Goal: Task Accomplishment & Management: Complete application form

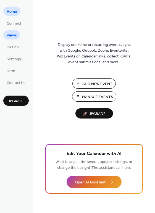
click at [14, 38] on span "Views" at bounding box center [12, 36] width 10 height 6
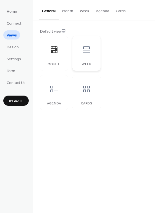
click at [85, 54] on div at bounding box center [86, 49] width 17 height 17
click at [65, 61] on div "Month" at bounding box center [54, 53] width 28 height 35
click at [60, 87] on div at bounding box center [54, 89] width 17 height 17
click at [48, 57] on div at bounding box center [54, 49] width 17 height 17
click at [13, 47] on span "Design" at bounding box center [13, 48] width 12 height 6
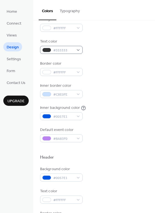
scroll to position [62, 0]
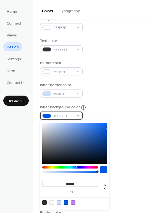
click at [75, 115] on div "#0057E1" at bounding box center [61, 116] width 43 height 8
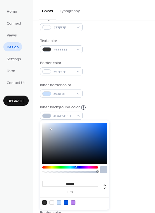
drag, startPoint x: 49, startPoint y: 119, endPoint x: 51, endPoint y: 129, distance: 10.9
click at [51, 129] on div at bounding box center [74, 143] width 65 height 41
drag, startPoint x: 51, startPoint y: 129, endPoint x: 34, endPoint y: 117, distance: 20.9
click at [34, 117] on body "Home Connect Views Design Settings Form Contact Us Upgrade Design Upgrade Color…" at bounding box center [77, 106] width 155 height 213
type input "*******"
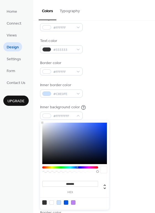
drag, startPoint x: 44, startPoint y: 124, endPoint x: 32, endPoint y: 120, distance: 13.0
click at [32, 120] on body "Home Connect Views Design Settings Form Contact Us Upgrade Design Upgrade Color…" at bounding box center [77, 106] width 155 height 213
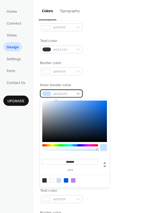
click at [72, 97] on body "Home Connect Views Design Settings Form Contact Us Upgrade Design Upgrade Color…" at bounding box center [77, 106] width 155 height 213
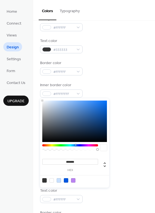
drag, startPoint x: 65, startPoint y: 105, endPoint x: 27, endPoint y: 97, distance: 38.7
click at [27, 97] on body "Home Connect Views Design Settings Form Contact Us Upgrade Design Upgrade Color…" at bounding box center [77, 106] width 155 height 213
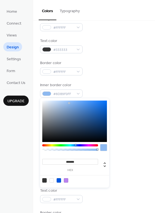
click at [69, 103] on div at bounding box center [74, 121] width 65 height 41
drag, startPoint x: 69, startPoint y: 103, endPoint x: 74, endPoint y: 104, distance: 5.3
click at [70, 104] on div at bounding box center [69, 103] width 1 height 1
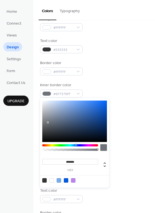
type input "*******"
drag, startPoint x: 64, startPoint y: 113, endPoint x: 34, endPoint y: 124, distance: 32.4
click at [34, 124] on body "Home Connect Views Design Settings Form Contact Us Upgrade Design Upgrade Color…" at bounding box center [77, 106] width 155 height 213
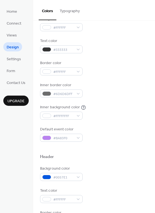
click at [106, 79] on div "Background color #FFFFFF Text color #333333 Border color #FFFFFF Inner border c…" at bounding box center [94, 79] width 108 height 126
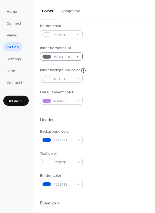
scroll to position [102, 0]
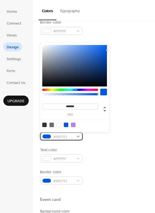
click at [75, 138] on div "#0057E1" at bounding box center [61, 137] width 43 height 8
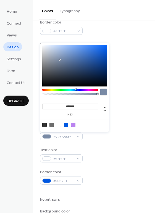
drag, startPoint x: 61, startPoint y: 61, endPoint x: 41, endPoint y: 42, distance: 27.4
click at [41, 42] on div "******* hex" at bounding box center [74, 87] width 69 height 90
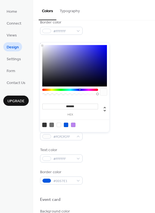
drag, startPoint x: 61, startPoint y: 54, endPoint x: 29, endPoint y: 41, distance: 34.4
click at [29, 41] on body "Home Connect Views Design Settings Form Contact Us Upgrade Design Upgrade Color…" at bounding box center [77, 106] width 155 height 213
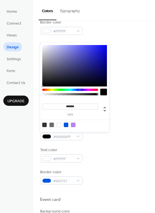
drag, startPoint x: 63, startPoint y: 58, endPoint x: 32, endPoint y: 90, distance: 44.2
click at [32, 90] on body "Home Connect Views Design Settings Form Contact Us Upgrade Design Upgrade Color…" at bounding box center [77, 106] width 155 height 213
type input "*******"
drag, startPoint x: 60, startPoint y: 77, endPoint x: 36, endPoint y: 80, distance: 24.2
click at [36, 80] on body "Home Connect Views Design Settings Form Contact Us Upgrade Design Upgrade Color…" at bounding box center [77, 106] width 155 height 213
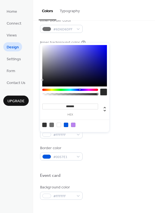
scroll to position [126, 0]
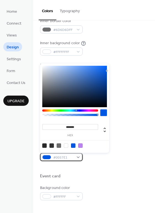
click at [70, 157] on span "#0057E1" at bounding box center [63, 158] width 20 height 6
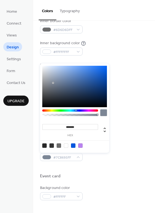
type input "*******"
drag, startPoint x: 54, startPoint y: 85, endPoint x: 21, endPoint y: 48, distance: 48.8
click at [21, 48] on body "Home Connect Views Design Settings Form Contact Us Upgrade Design Upgrade Color…" at bounding box center [77, 106] width 155 height 213
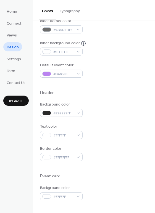
click at [117, 162] on div at bounding box center [94, 167] width 108 height 12
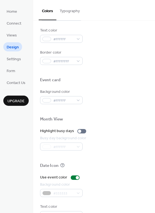
scroll to position [236, 0]
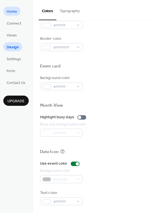
click at [13, 12] on span "Home" at bounding box center [12, 12] width 11 height 6
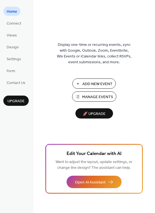
click at [81, 95] on button "Manage Events" at bounding box center [94, 97] width 44 height 10
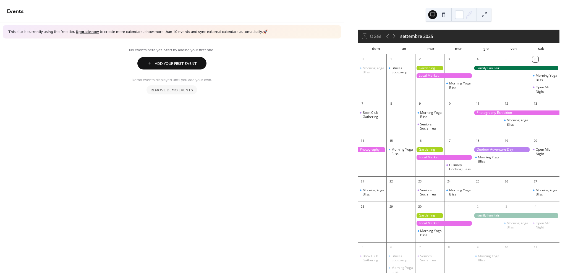
click at [405, 69] on div "Fitness Bootcamp" at bounding box center [403, 70] width 22 height 9
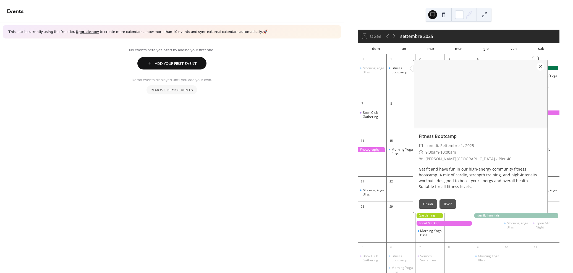
click at [540, 67] on div at bounding box center [541, 67] width 8 height 8
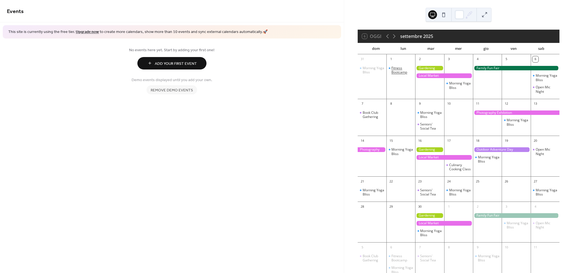
click at [394, 70] on div "Fitness Bootcamp" at bounding box center [403, 70] width 22 height 9
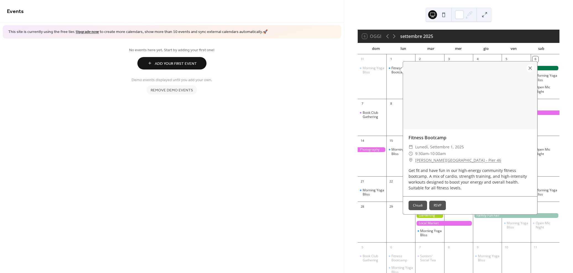
click at [424, 207] on button "Chiudi" at bounding box center [418, 205] width 19 height 9
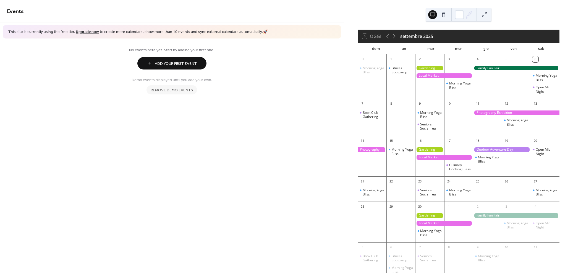
click at [186, 89] on span "Remove demo events" at bounding box center [172, 90] width 42 height 6
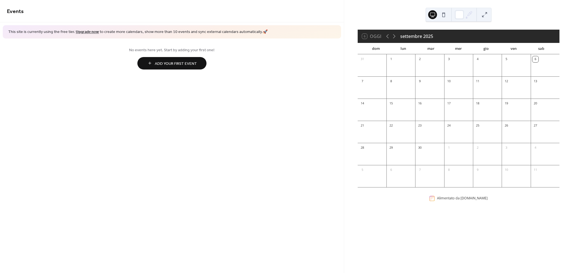
click at [403, 62] on div "1" at bounding box center [401, 58] width 29 height 9
click at [406, 71] on div at bounding box center [401, 68] width 29 height 11
click at [198, 66] on button "Add Your First Event" at bounding box center [171, 63] width 69 height 12
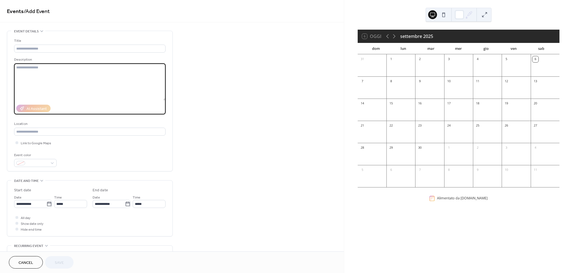
click at [50, 77] on textarea at bounding box center [90, 81] width 152 height 37
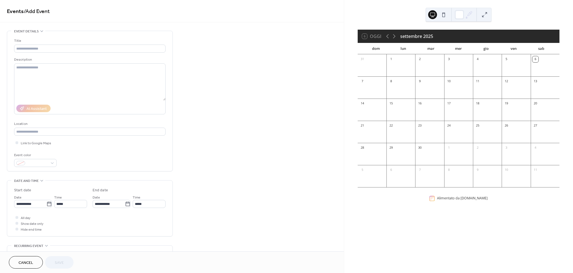
click at [401, 109] on div at bounding box center [401, 112] width 29 height 11
click at [48, 203] on icon at bounding box center [49, 204] width 6 height 6
click at [46, 203] on input "**********" at bounding box center [30, 204] width 32 height 8
click at [30, 168] on td "15" at bounding box center [29, 171] width 9 height 8
type input "**********"
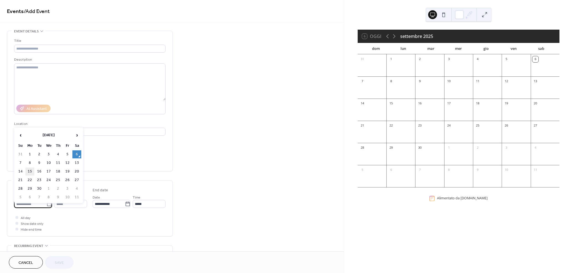
type input "**********"
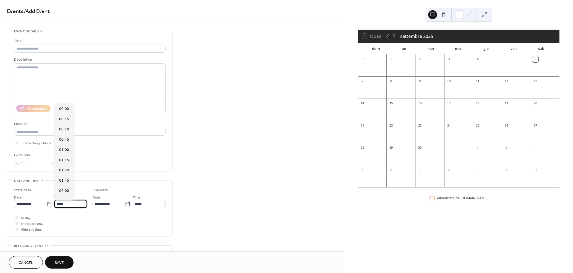
click at [75, 206] on input "*****" at bounding box center [70, 204] width 33 height 8
type input "*****"
click at [40, 262] on button "Cancel" at bounding box center [26, 262] width 34 height 12
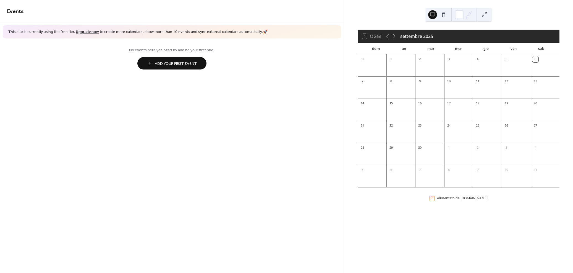
click at [404, 69] on div at bounding box center [401, 68] width 29 height 11
click at [442, 12] on button at bounding box center [444, 14] width 9 height 9
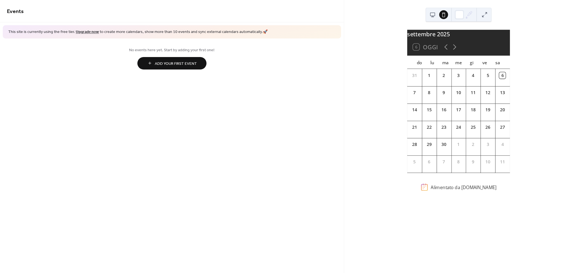
click at [432, 79] on div "1" at bounding box center [429, 75] width 6 height 6
click at [435, 14] on button at bounding box center [433, 14] width 9 height 9
